Goal: Find specific page/section

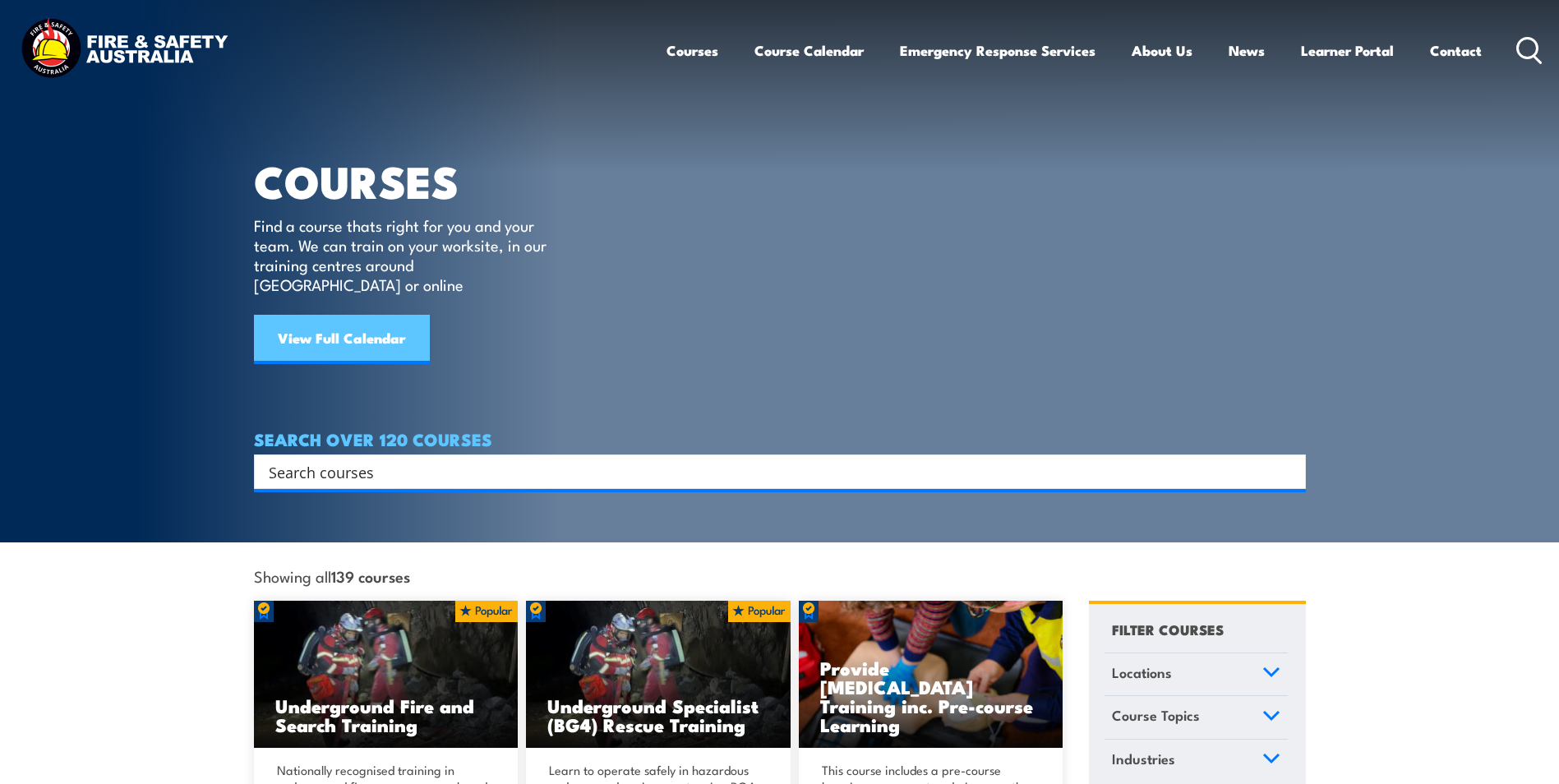
click at [390, 315] on link "View Full Calendar" at bounding box center [342, 339] width 176 height 50
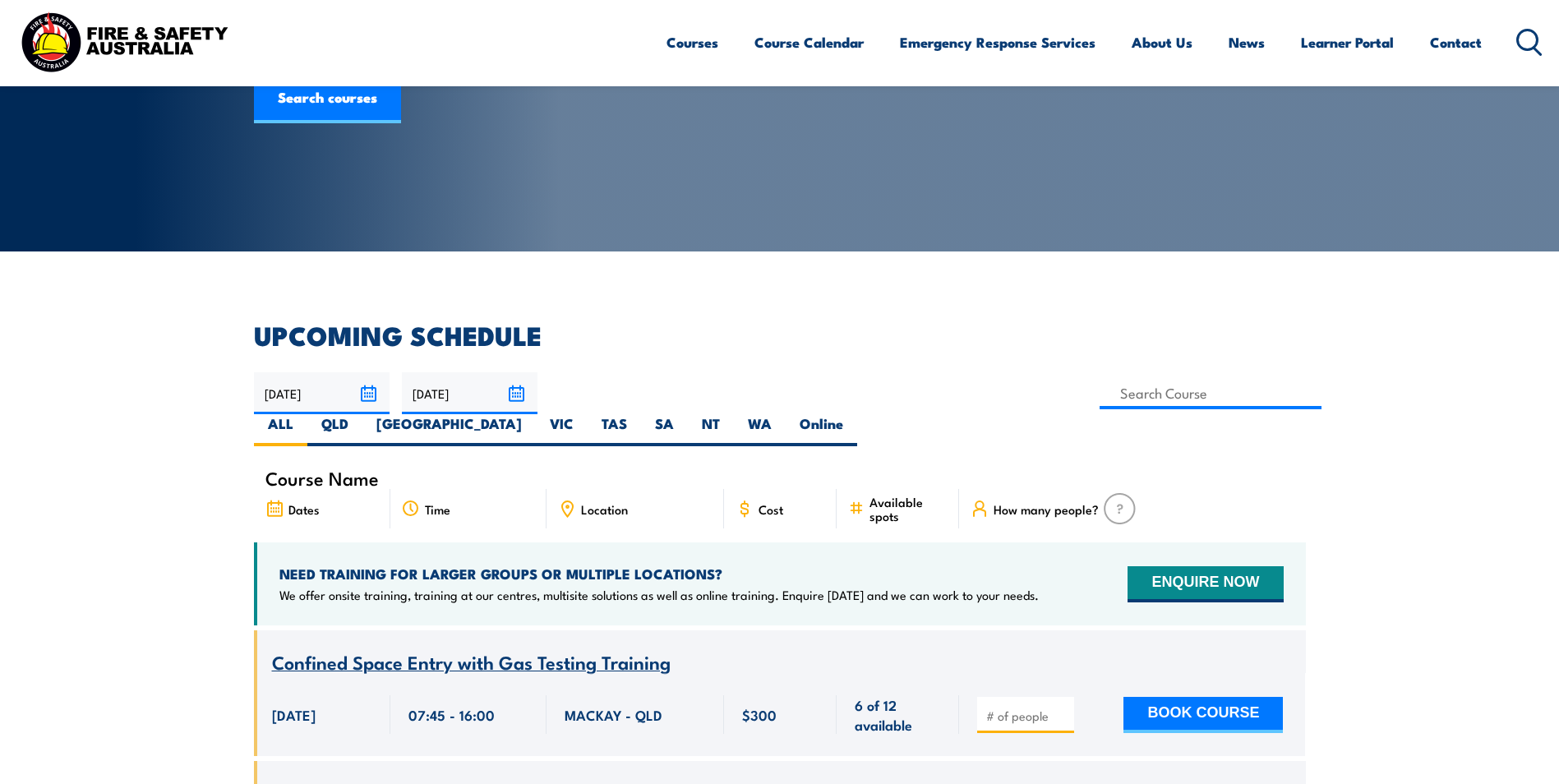
scroll to position [246, 0]
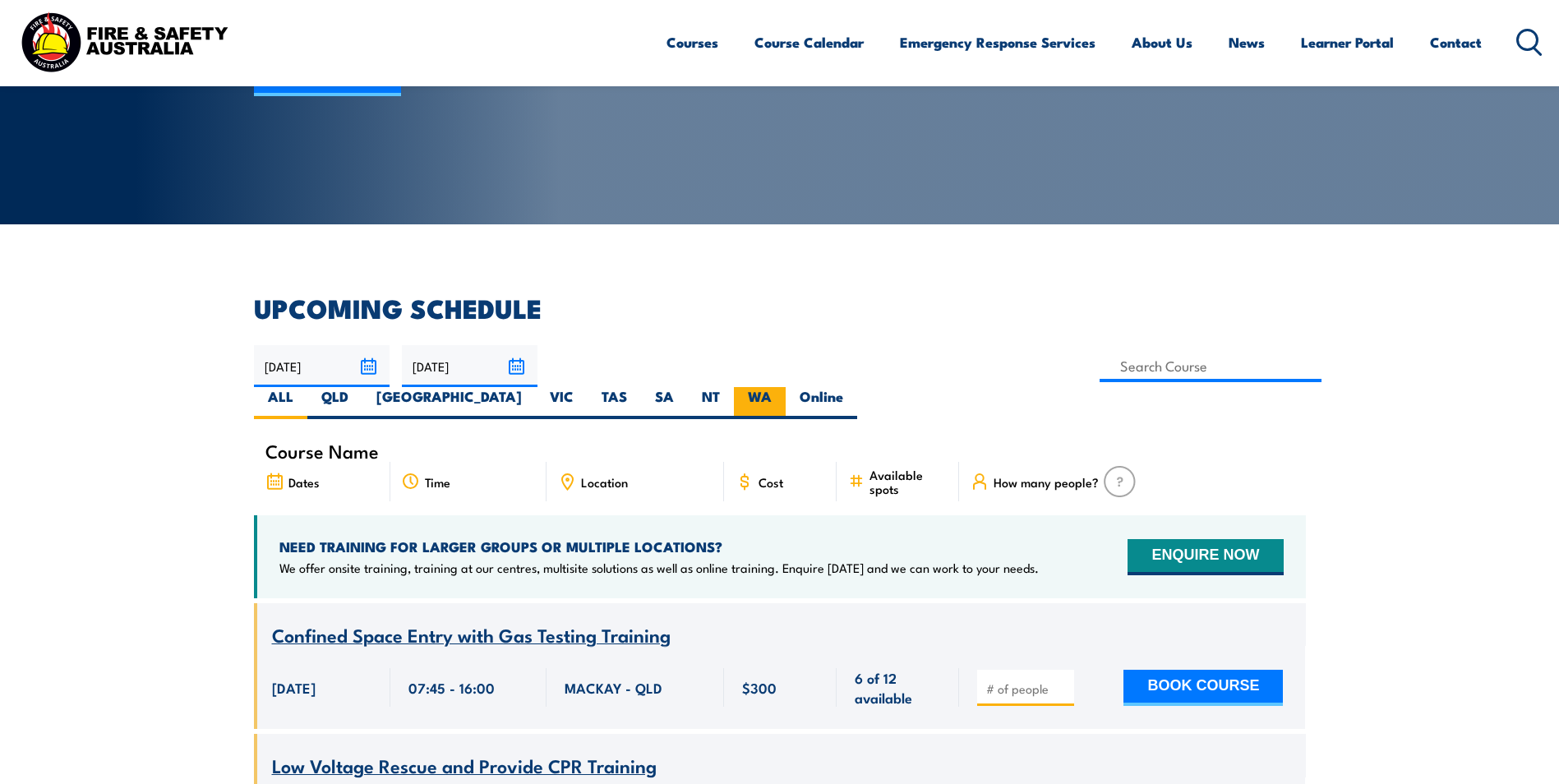
click at [785, 387] on label "WA" at bounding box center [759, 403] width 52 height 32
click at [782, 387] on input "WA" at bounding box center [777, 392] width 11 height 11
radio input "true"
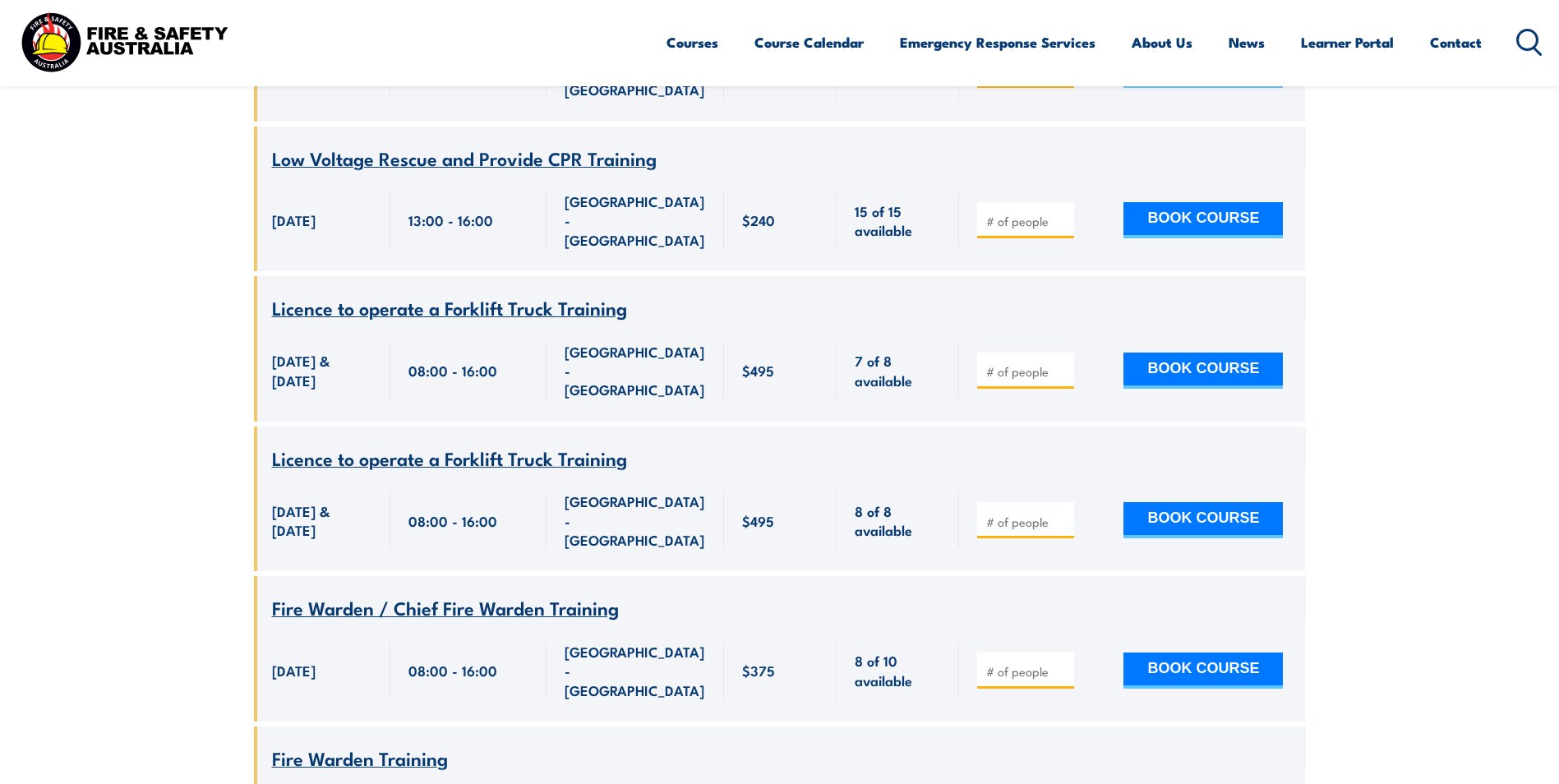
scroll to position [4896, 0]
